Goal: Find specific page/section: Find specific page/section

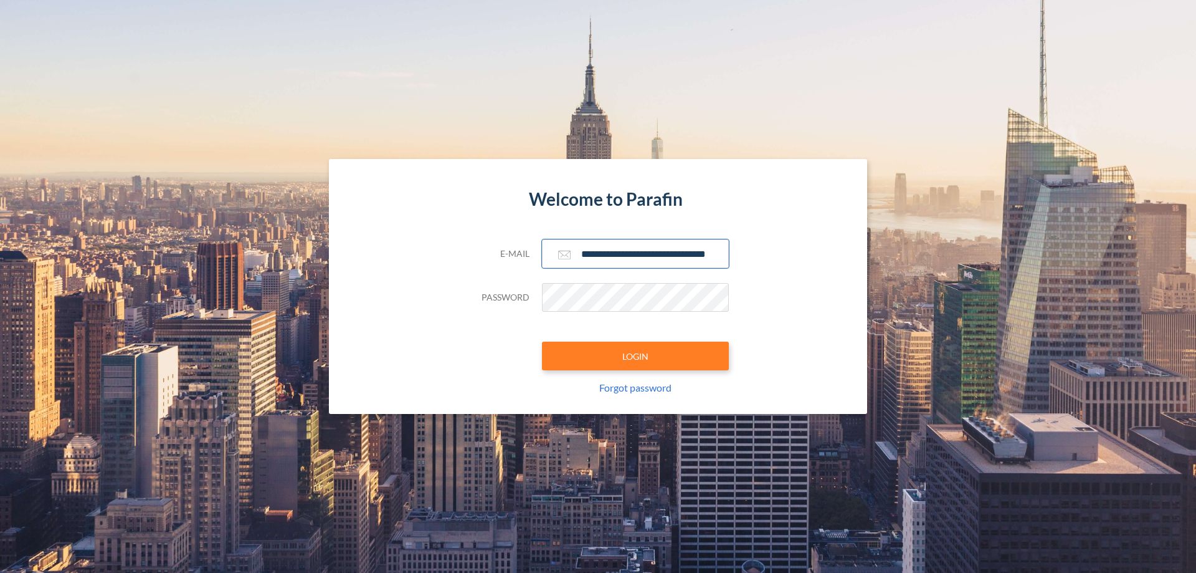
type input "**********"
click at [635, 356] on button "LOGIN" at bounding box center [635, 355] width 187 height 29
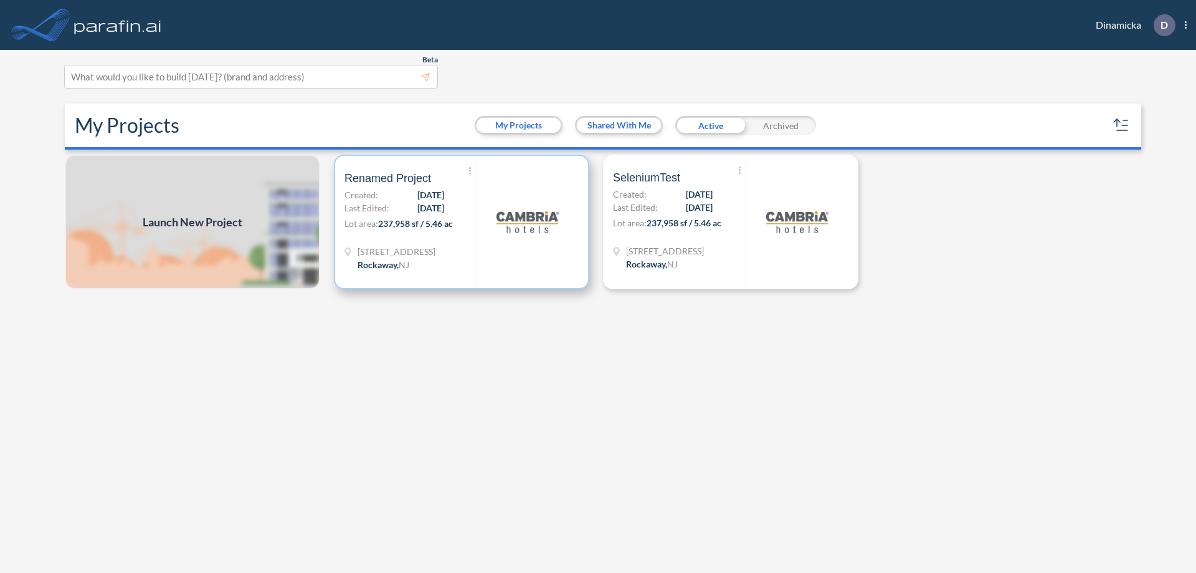
scroll to position [3, 0]
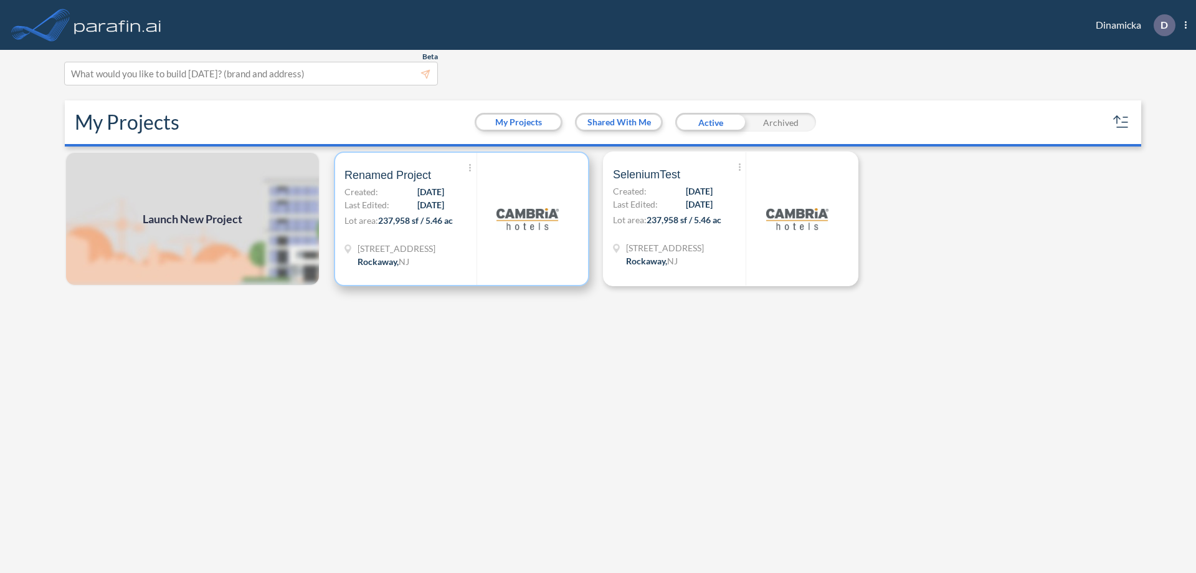
click at [462, 219] on p "Lot area: 237,958 sf / 5.46 ac" at bounding box center [411, 223] width 132 height 18
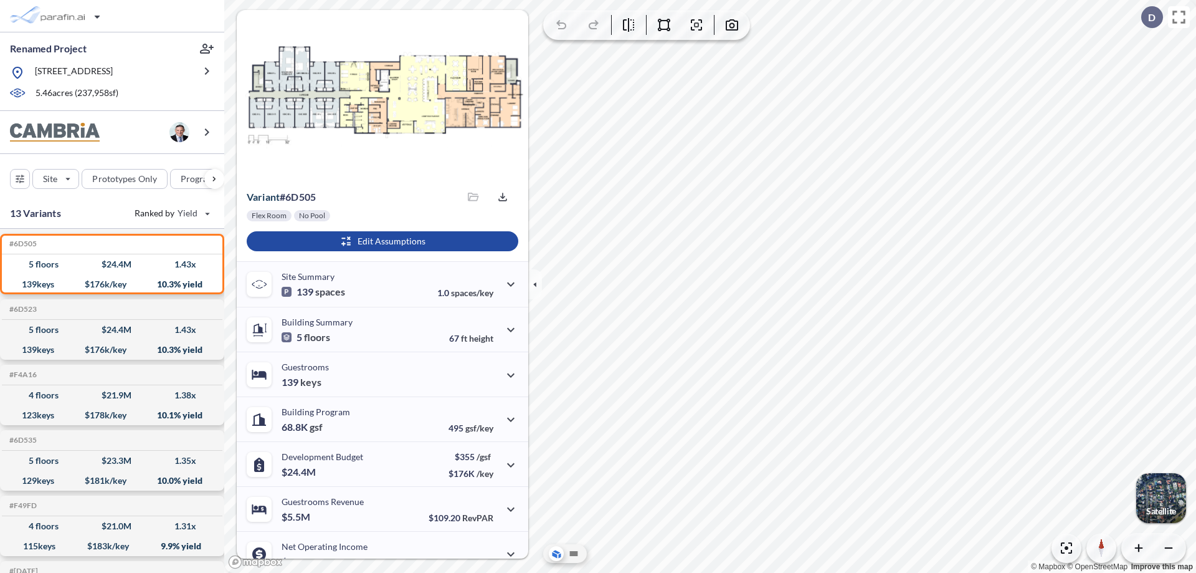
scroll to position [63, 0]
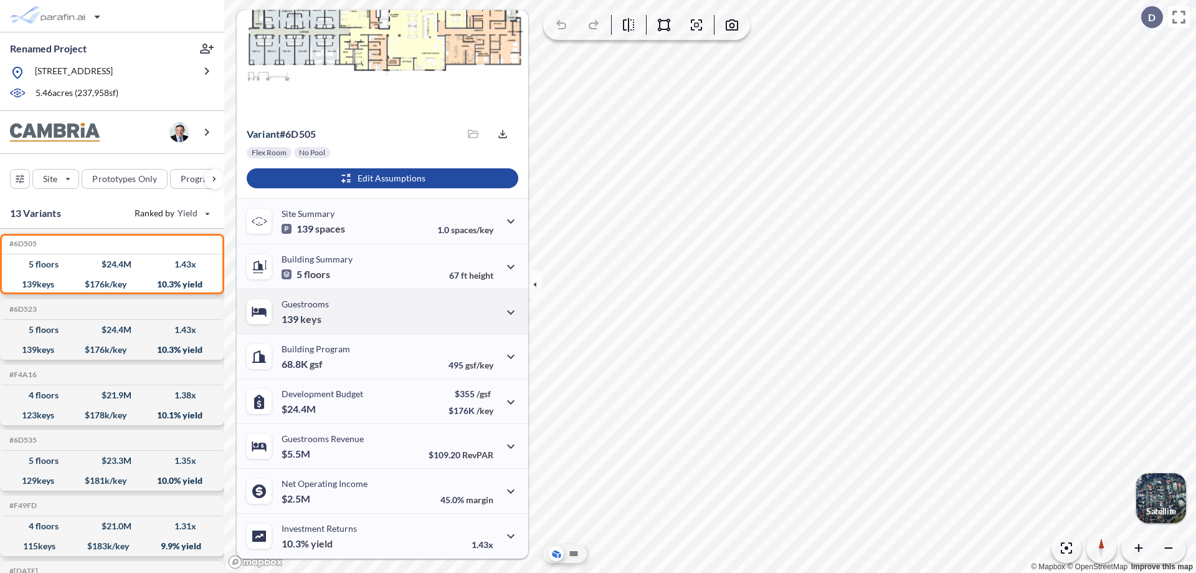
click at [381, 311] on div "Guestrooms 139 keys" at bounding box center [383, 310] width 292 height 45
